Goal: Task Accomplishment & Management: Manage account settings

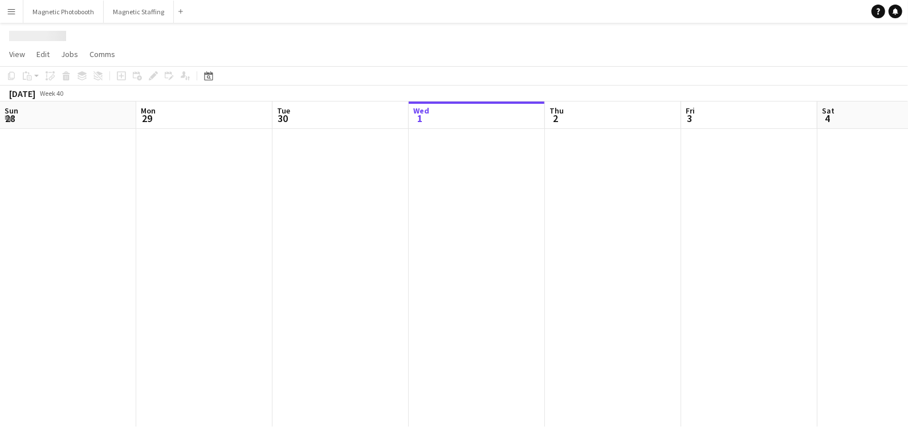
scroll to position [0, 272]
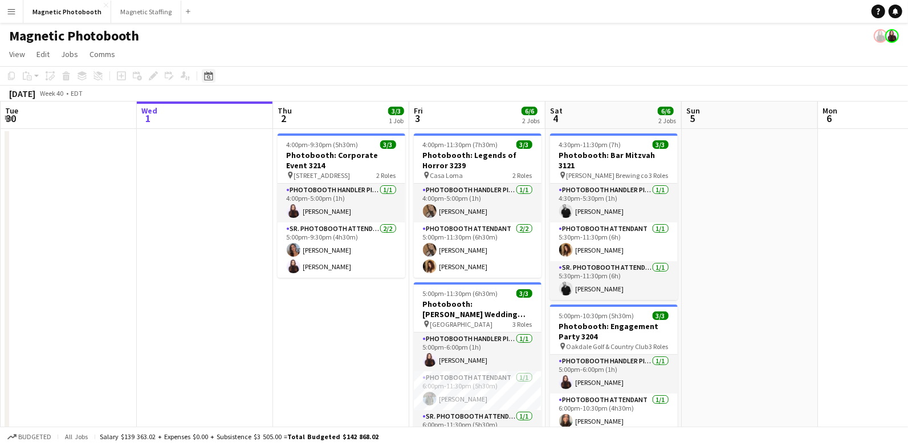
click at [209, 76] on icon at bounding box center [209, 77] width 4 height 4
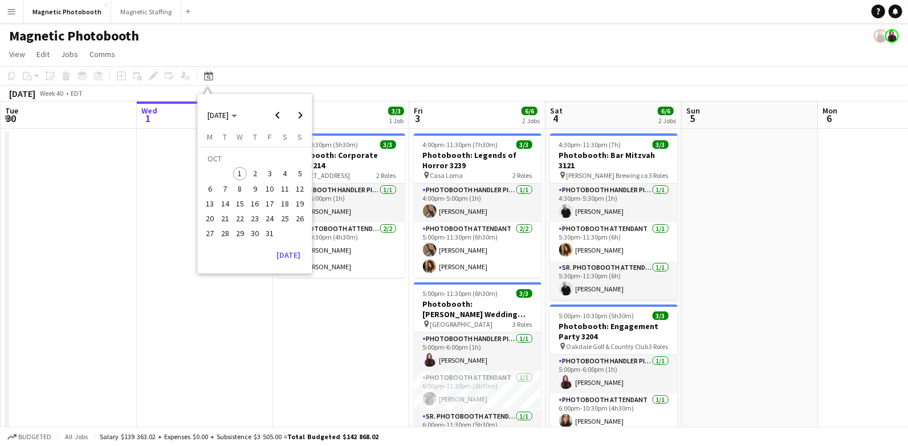
click at [268, 202] on span "17" at bounding box center [270, 204] width 14 height 14
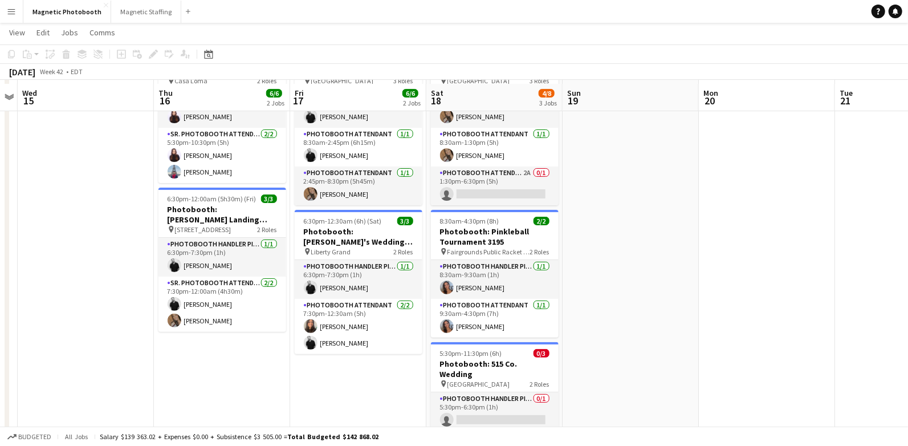
scroll to position [97, 0]
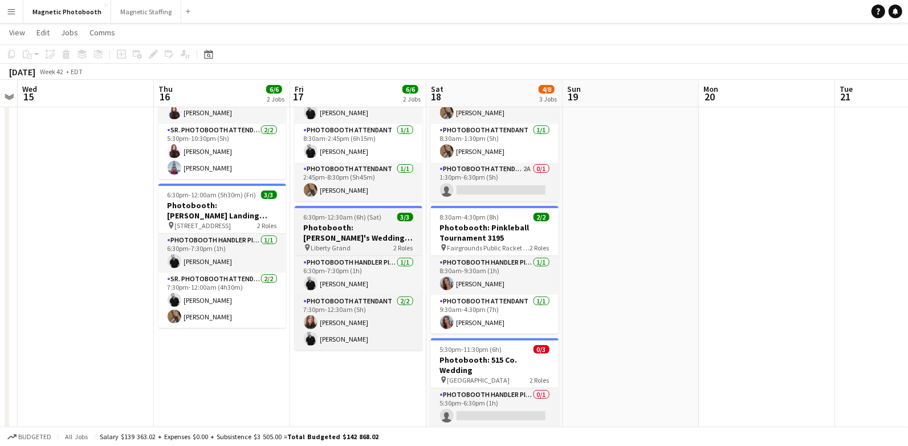
click at [321, 234] on h3 "Photobooth: [PERSON_NAME]'s Wedding 3166" at bounding box center [359, 232] width 128 height 21
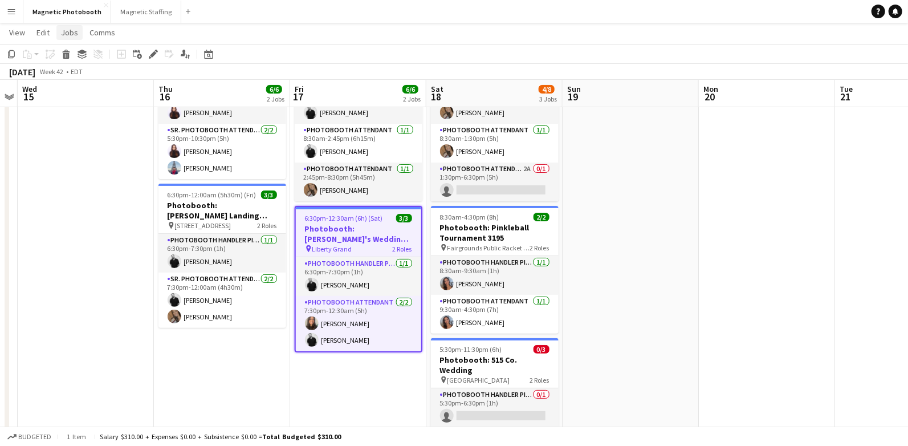
click at [72, 33] on span "Jobs" at bounding box center [69, 32] width 17 height 10
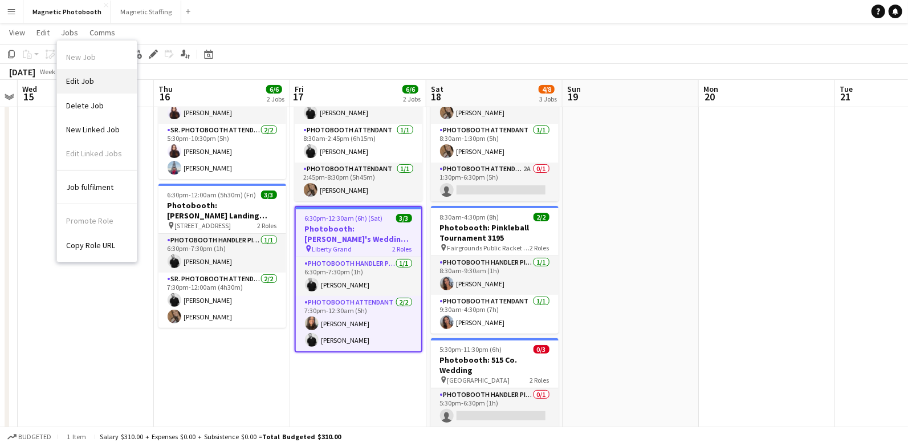
click at [89, 84] on span "Edit Job" at bounding box center [80, 81] width 28 height 10
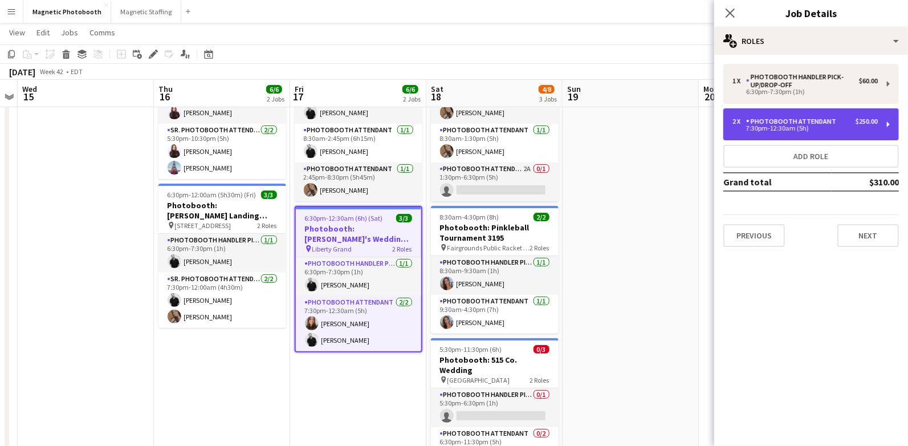
click at [773, 131] on div "7:30pm-12:30am (5h)" at bounding box center [804, 128] width 145 height 6
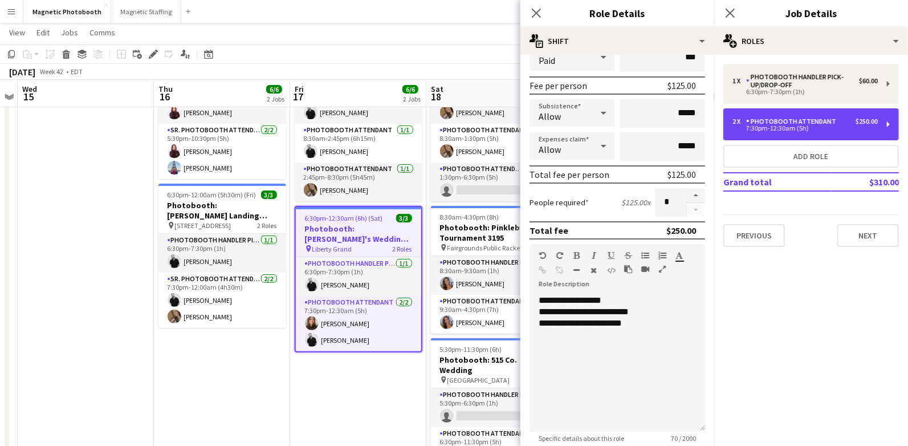
scroll to position [154, 0]
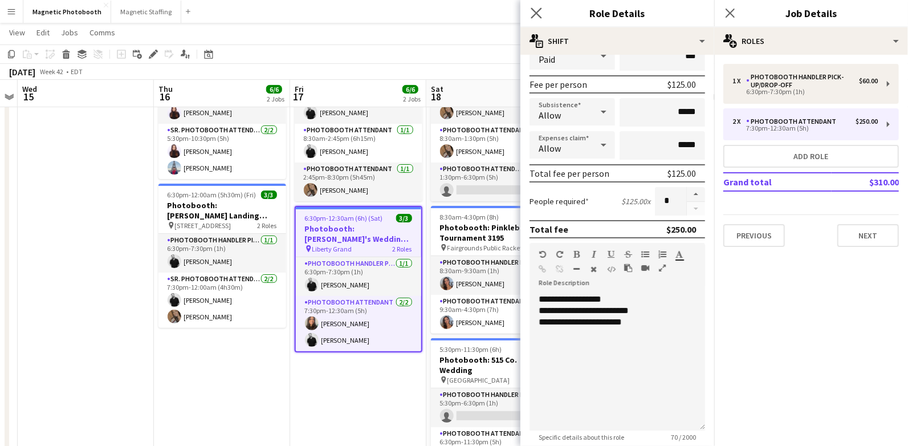
click at [535, 6] on app-icon "Close pop-in" at bounding box center [536, 13] width 17 height 17
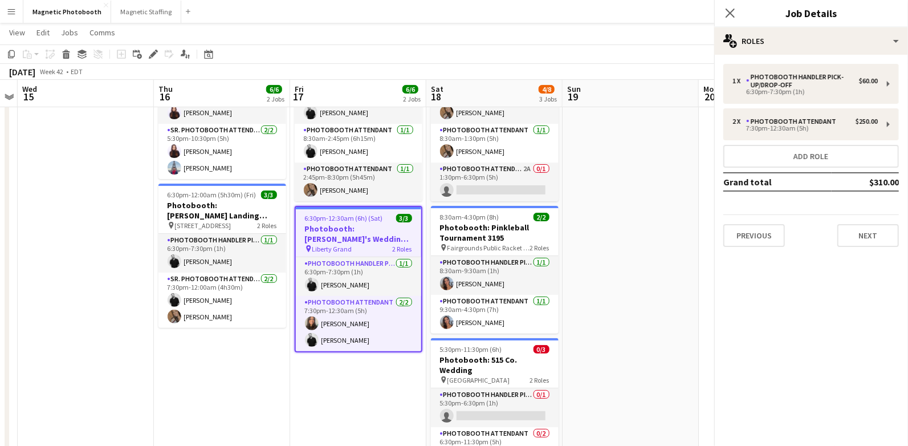
click at [504, 9] on app-navbar "Menu Boards Boards Boards All jobs Status Workforce Workforce My Workforce Recr…" at bounding box center [454, 11] width 908 height 23
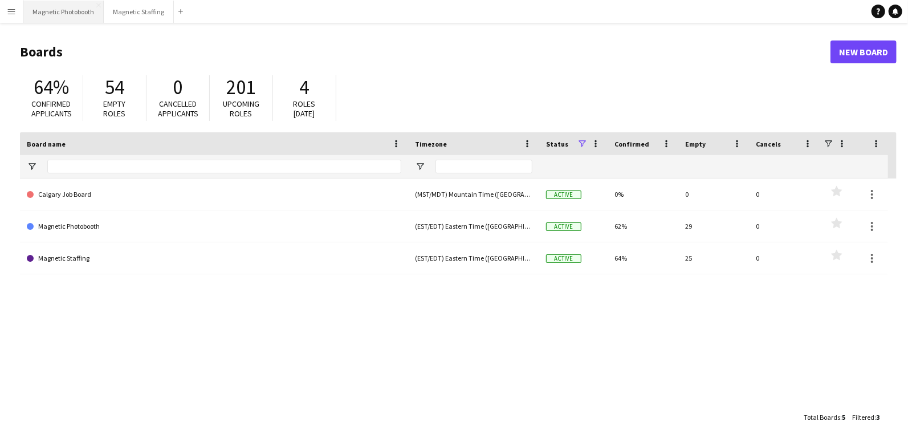
click at [71, 10] on button "Magnetic Photobooth Close" at bounding box center [63, 12] width 80 height 22
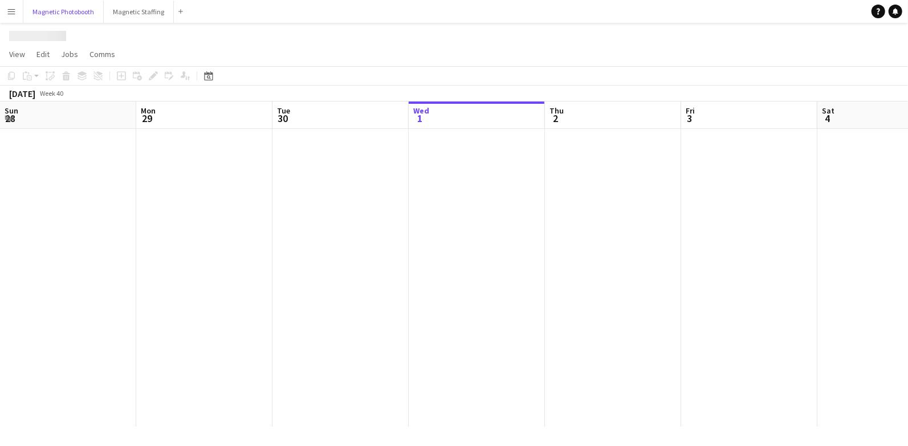
scroll to position [0, 272]
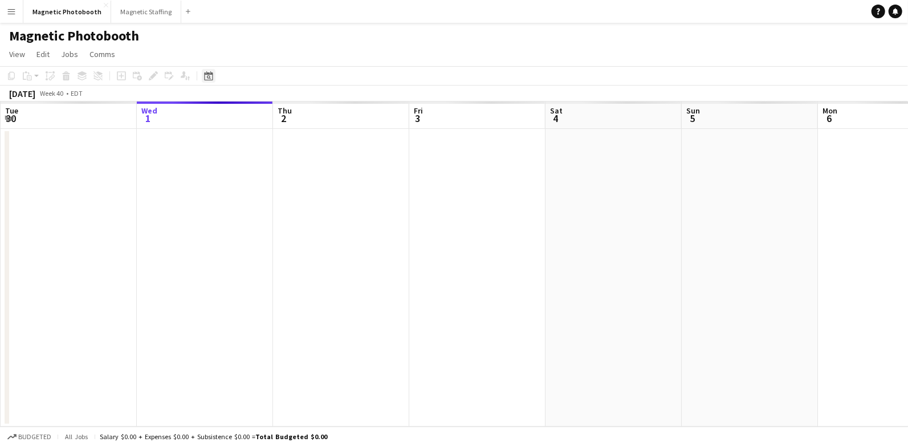
click at [209, 75] on icon "Date picker" at bounding box center [208, 75] width 9 height 9
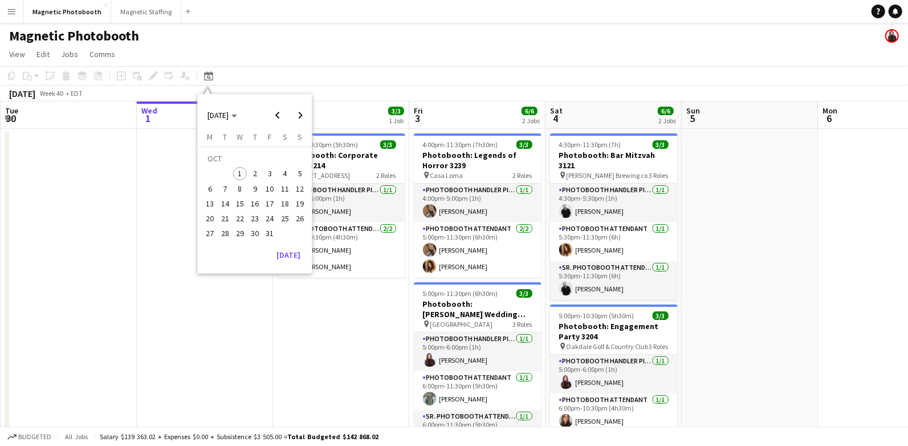
click at [258, 203] on span "16" at bounding box center [255, 204] width 14 height 14
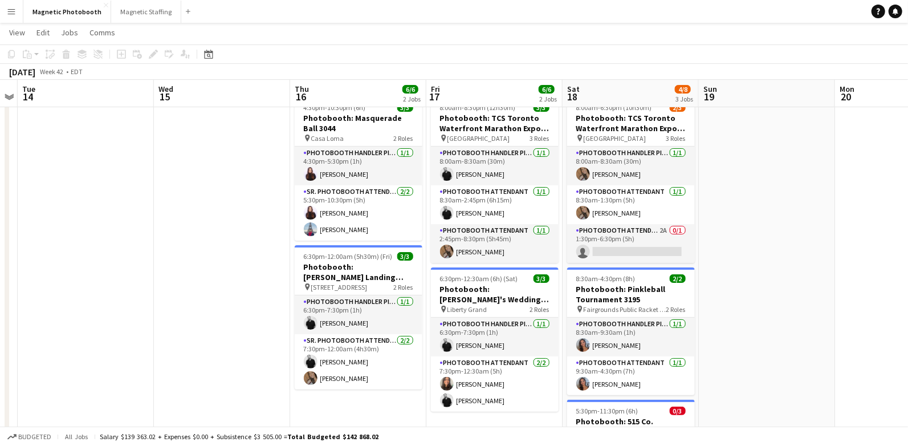
scroll to position [0, 0]
